Goal: Transaction & Acquisition: Purchase product/service

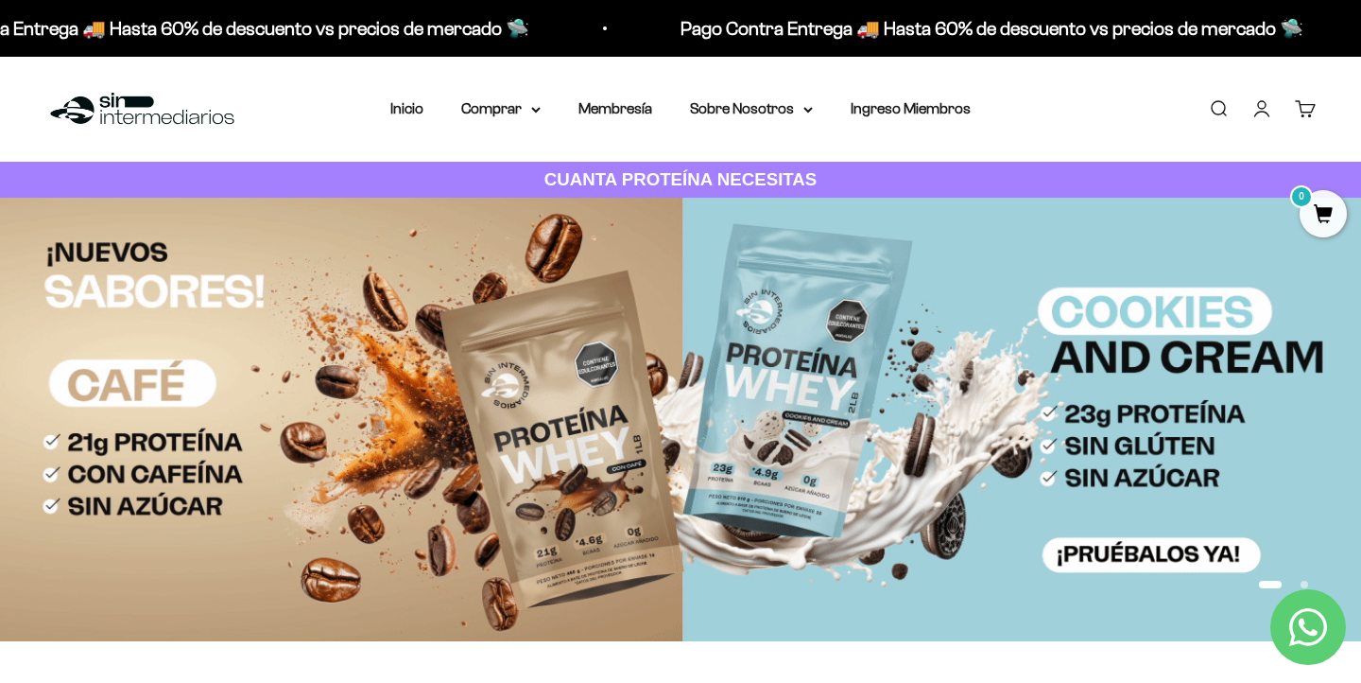
click at [653, 495] on img at bounding box center [680, 419] width 1361 height 443
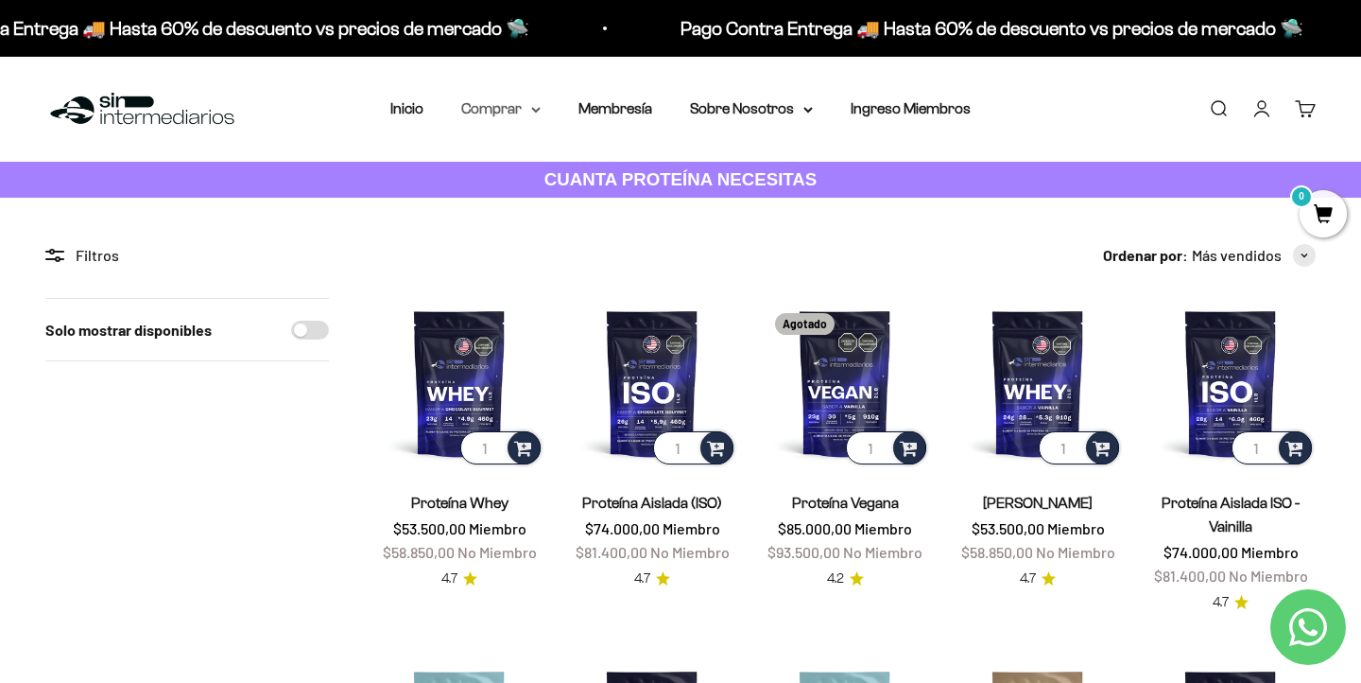
click at [513, 112] on summary "Comprar" at bounding box center [500, 108] width 79 height 25
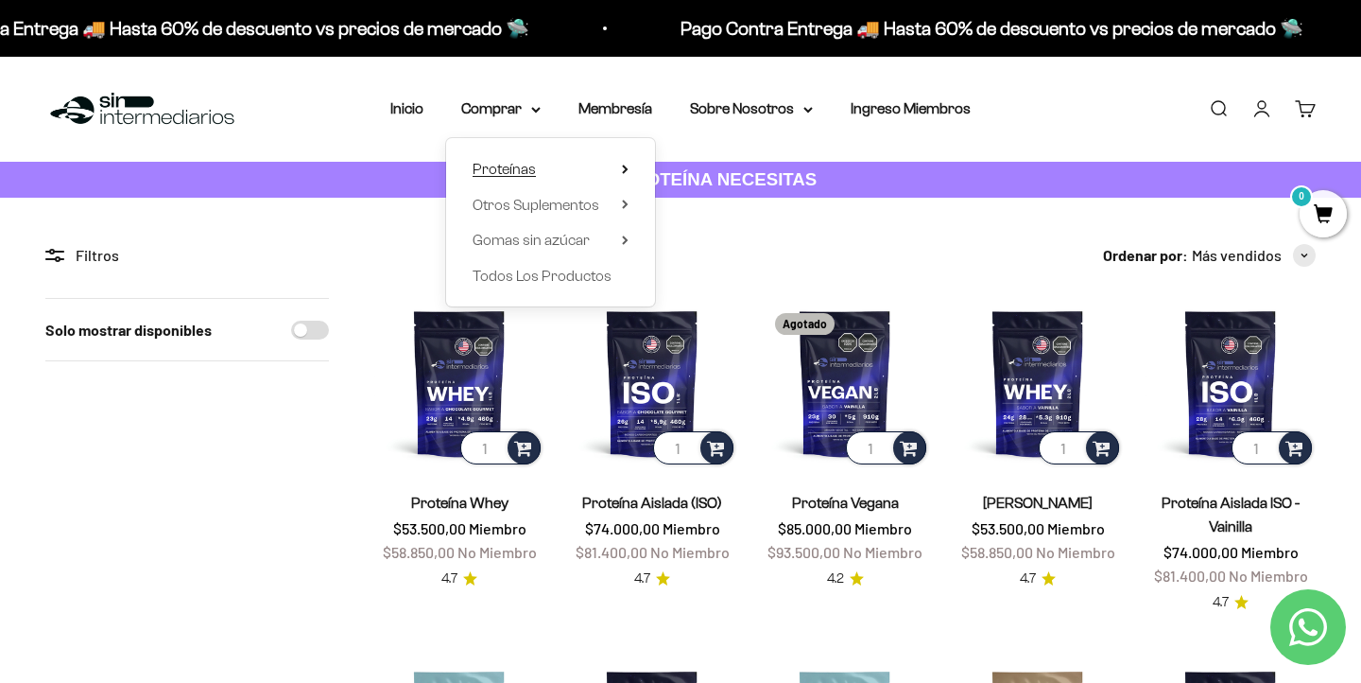
click at [554, 168] on summary "Proteínas" at bounding box center [551, 169] width 156 height 25
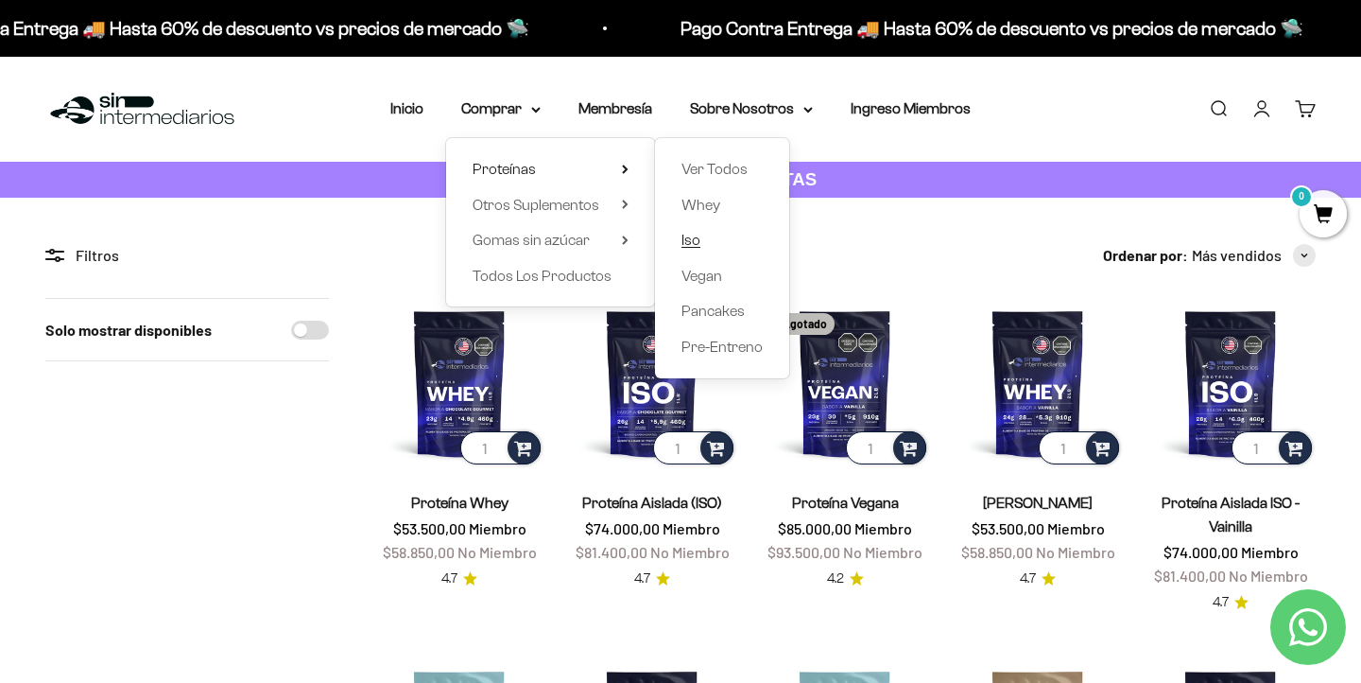
click at [701, 240] on span "Iso" at bounding box center [691, 240] width 19 height 25
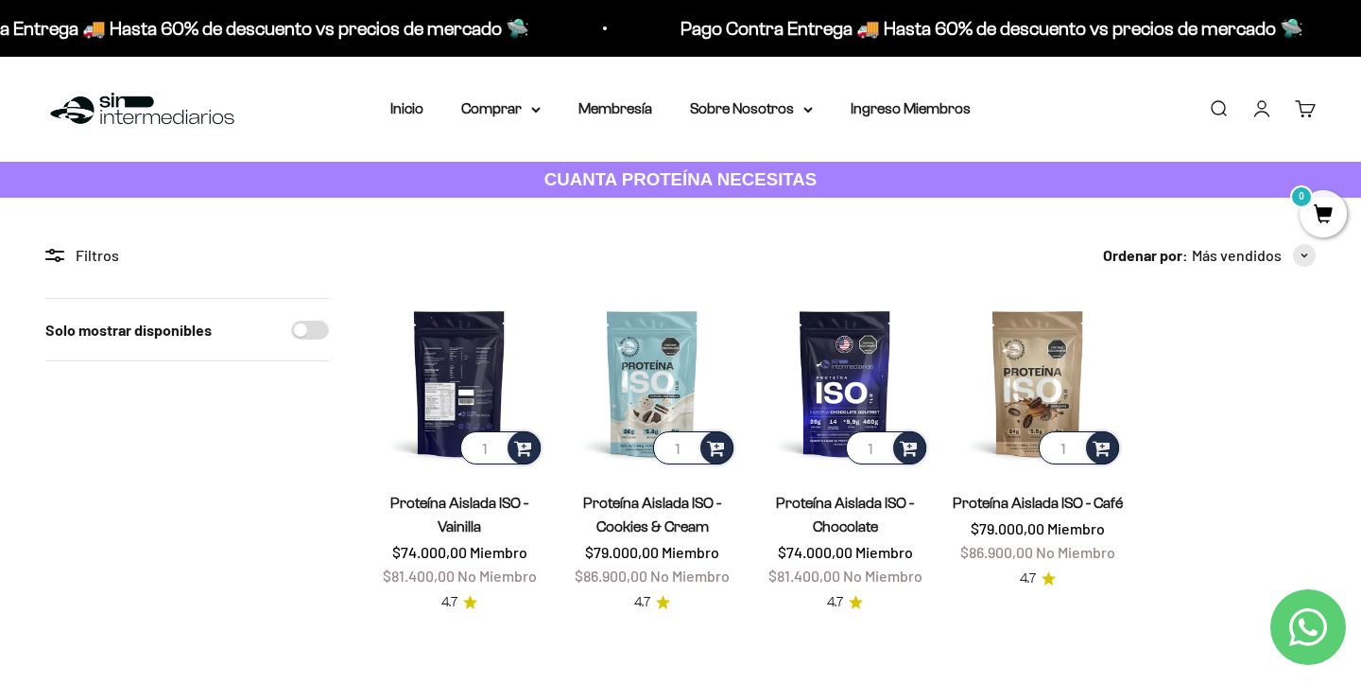
click at [434, 377] on img at bounding box center [459, 383] width 170 height 170
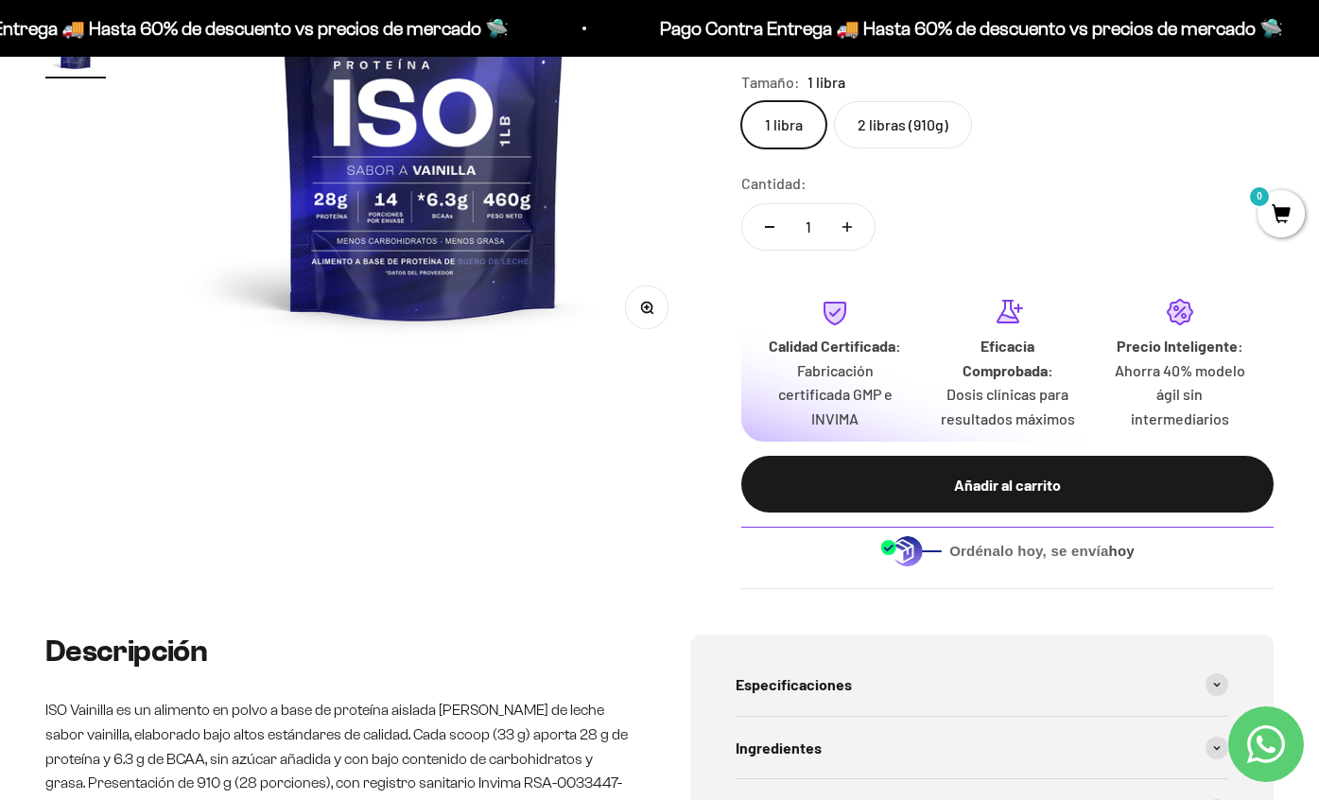
scroll to position [0, 1668]
click at [905, 135] on label "2 libras (910g)" at bounding box center [903, 124] width 138 height 47
click at [741, 101] on input "2 libras (910g)" at bounding box center [740, 100] width 1 height 1
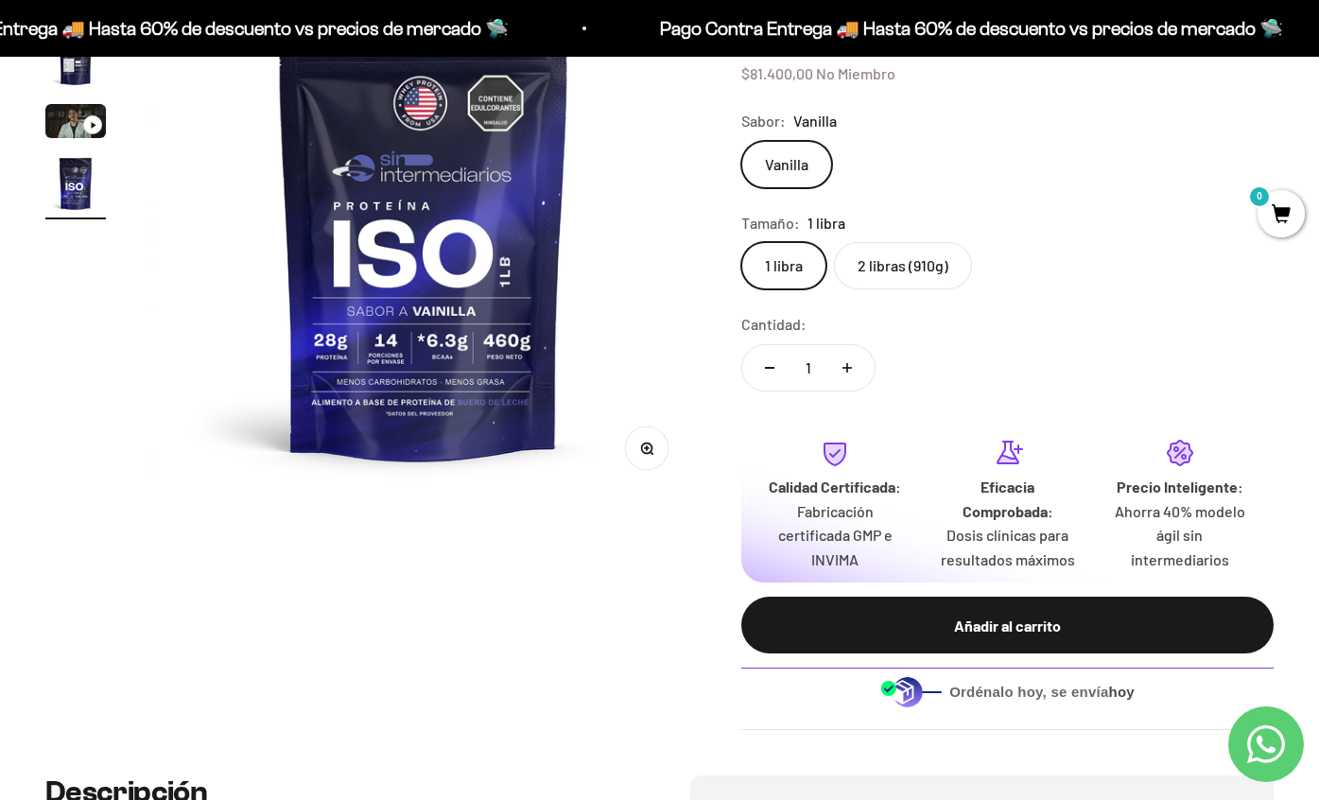
scroll to position [293, 0]
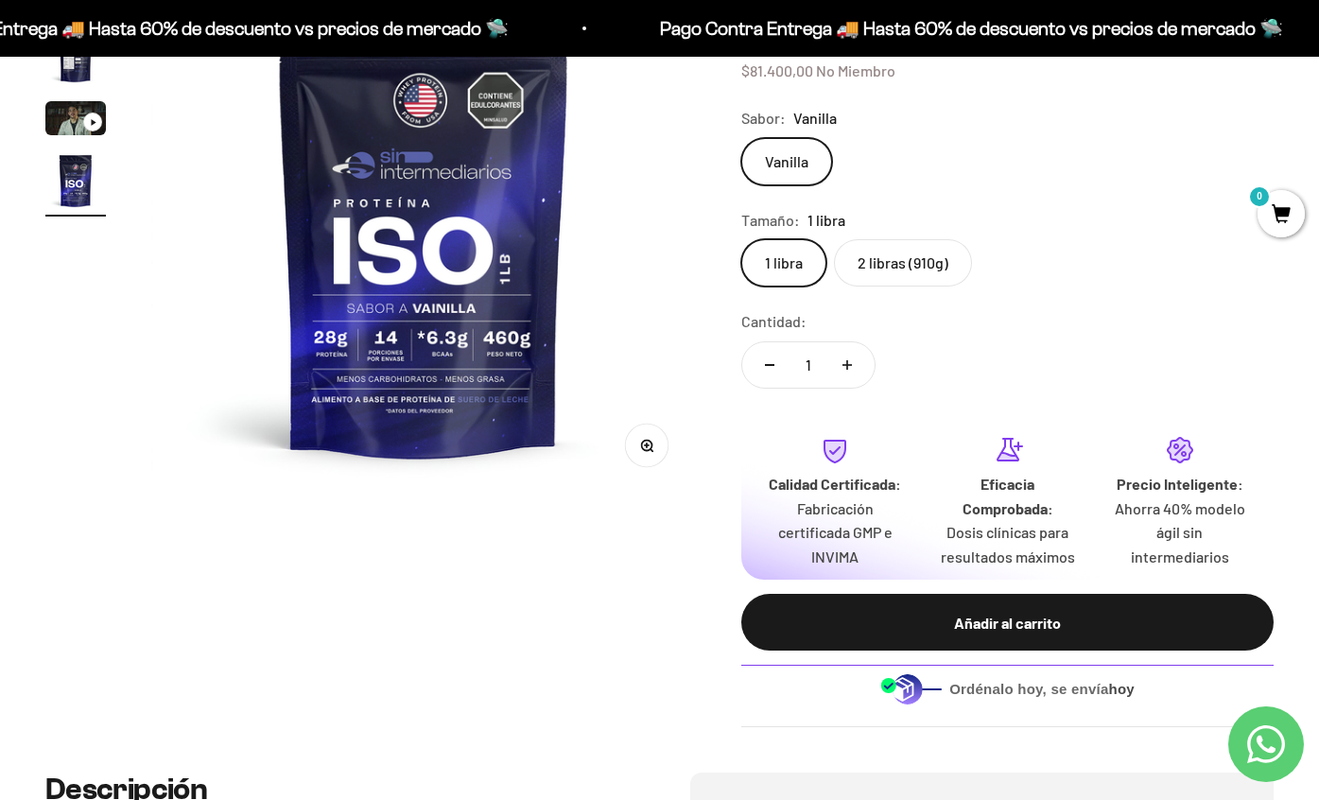
click at [925, 263] on label "2 libras (910g)" at bounding box center [903, 262] width 138 height 47
click at [741, 239] on input "2 libras (910g)" at bounding box center [740, 238] width 1 height 1
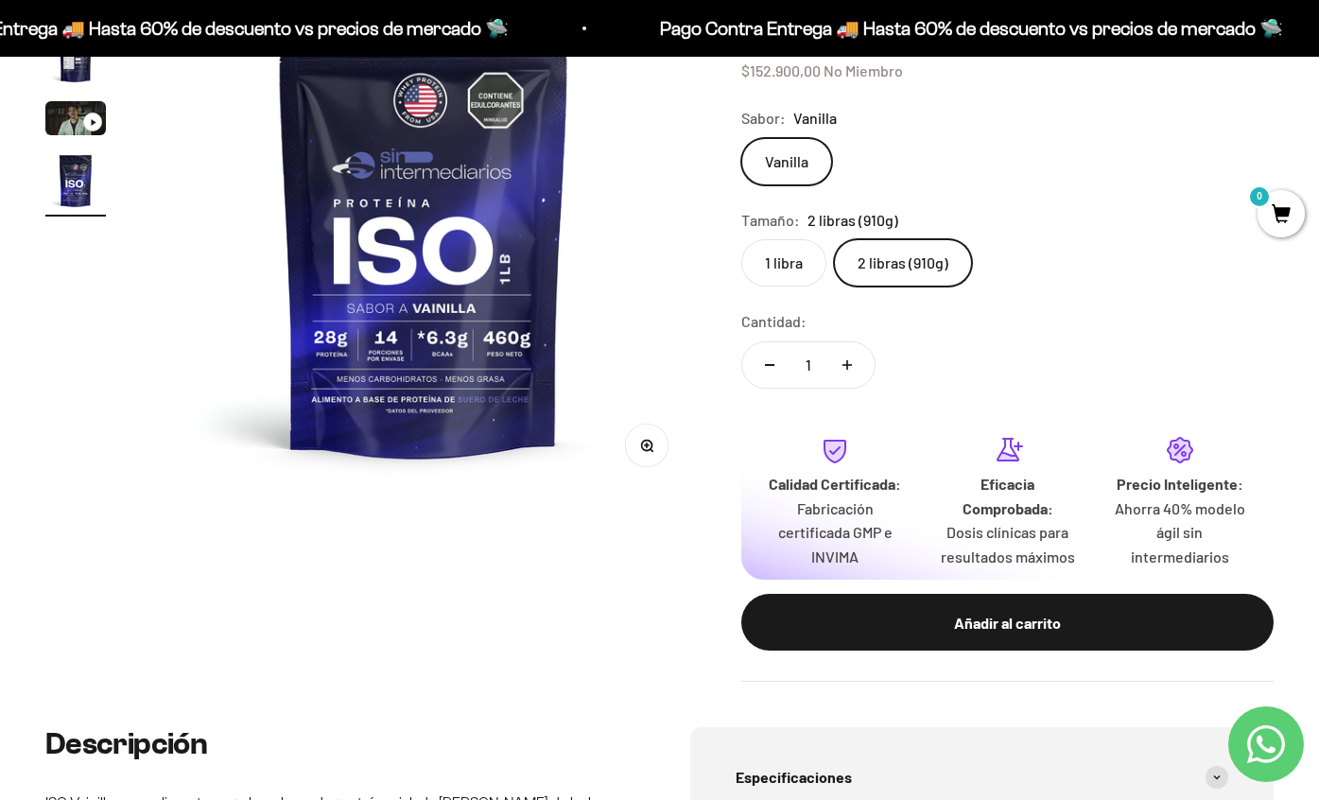
click at [812, 268] on label "1 libra" at bounding box center [783, 262] width 85 height 47
click at [741, 239] on input "1 libra" at bounding box center [740, 238] width 1 height 1
click at [919, 266] on label "2 libras (910g)" at bounding box center [903, 262] width 138 height 47
click at [741, 239] on input "2 libras (910g)" at bounding box center [740, 238] width 1 height 1
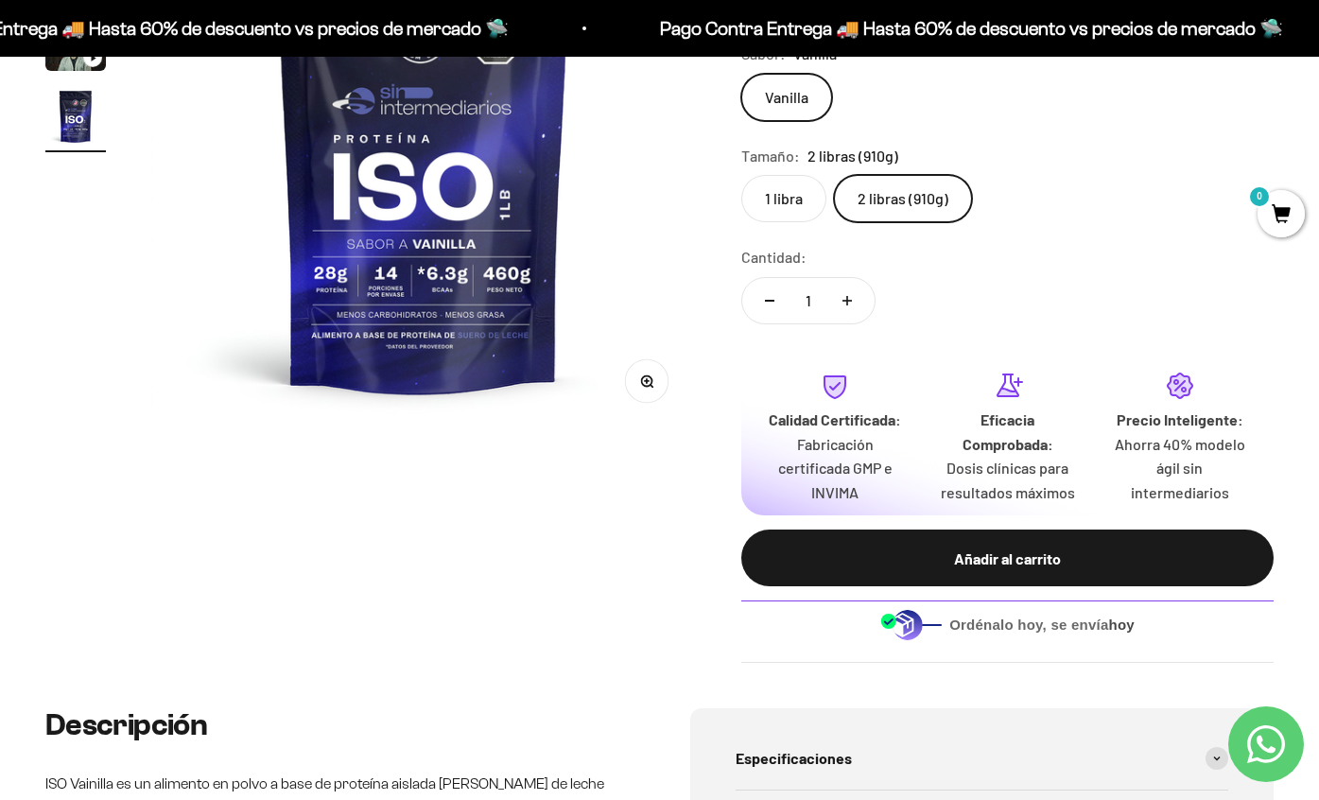
scroll to position [355, 0]
